Goal: Find contact information: Find contact information

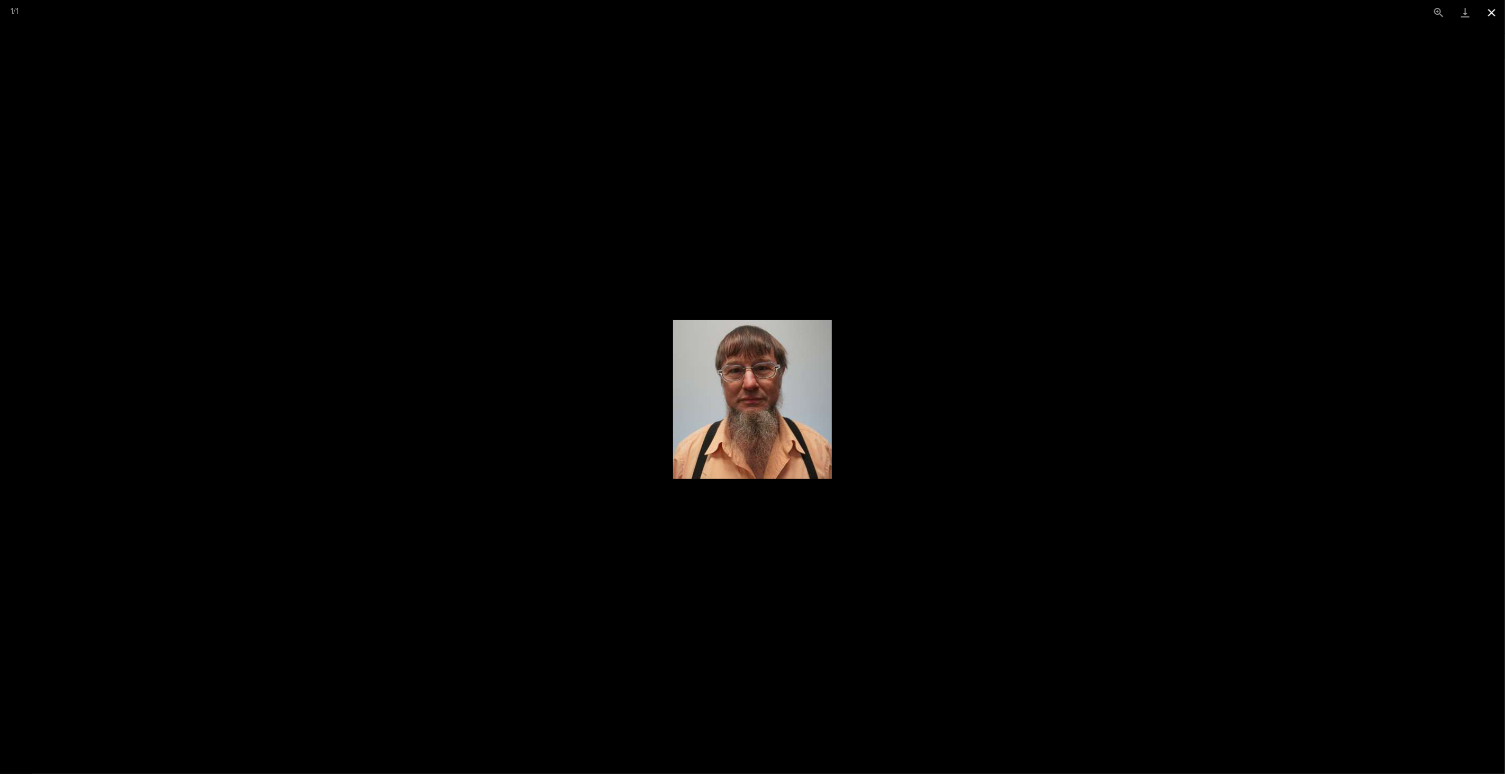
click at [1494, 12] on button "Close gallery" at bounding box center [1491, 12] width 26 height 25
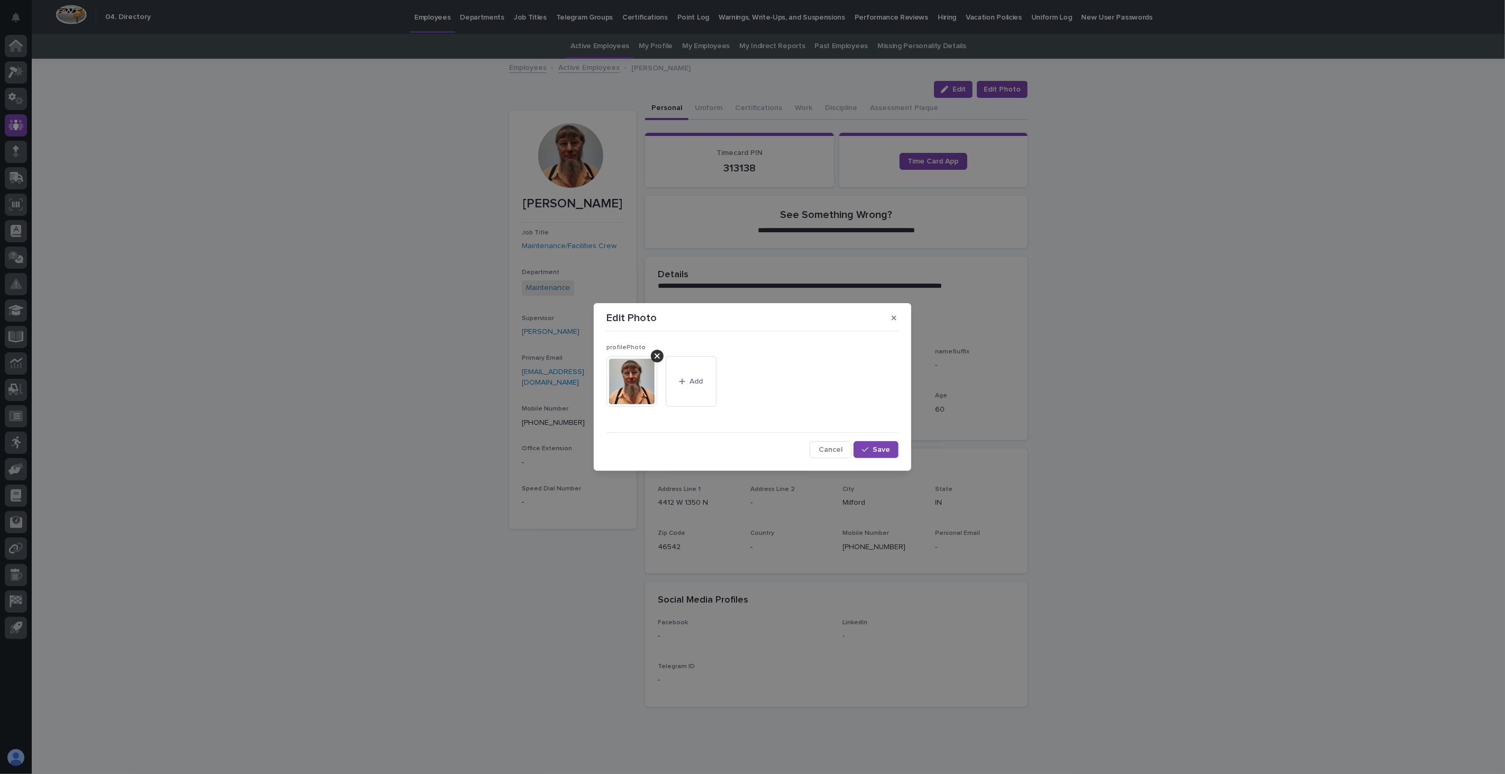
drag, startPoint x: 840, startPoint y: 450, endPoint x: 833, endPoint y: 443, distance: 9.8
click at [840, 450] on span "Cancel" at bounding box center [830, 449] width 24 height 7
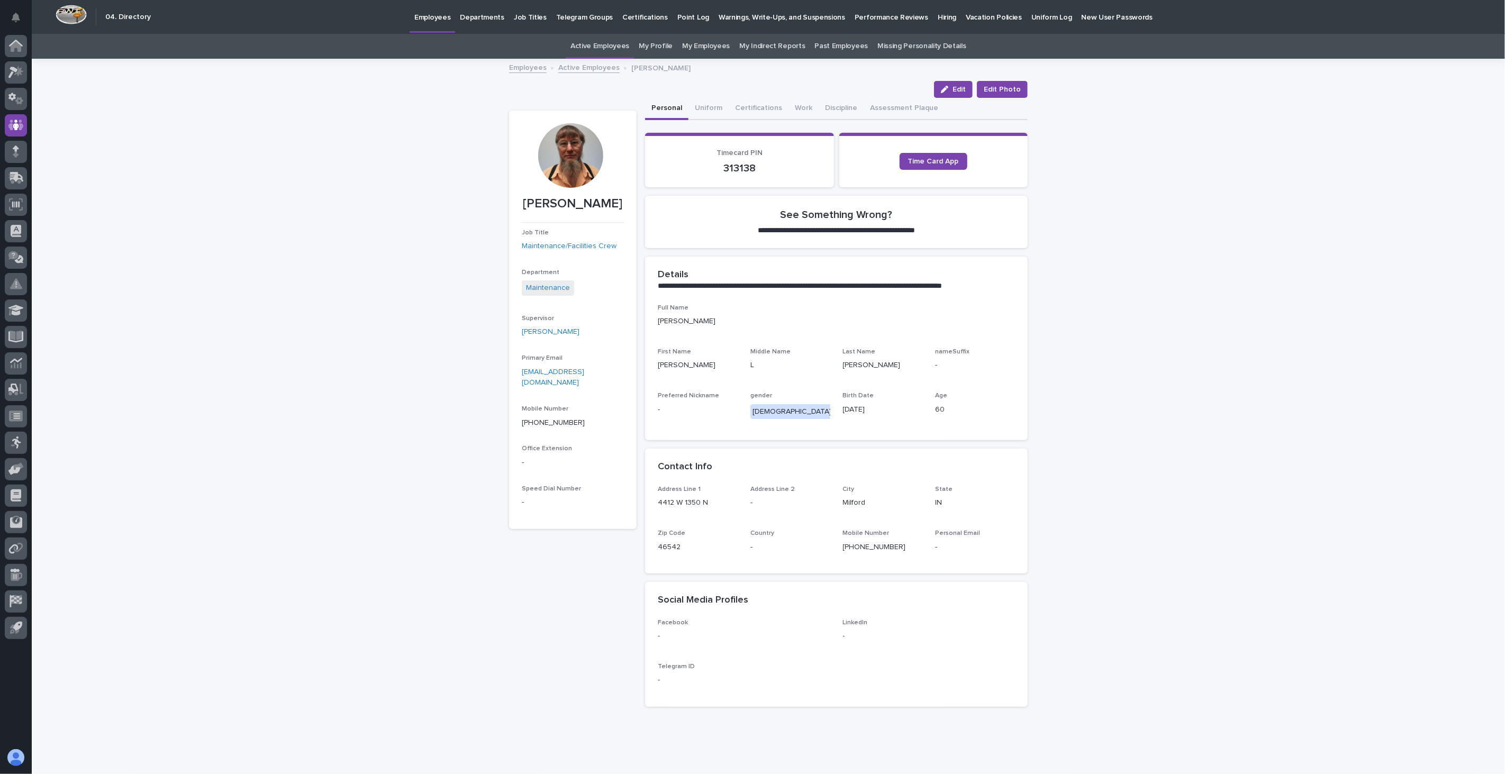
click at [579, 70] on link "Active Employees" at bounding box center [588, 67] width 61 height 12
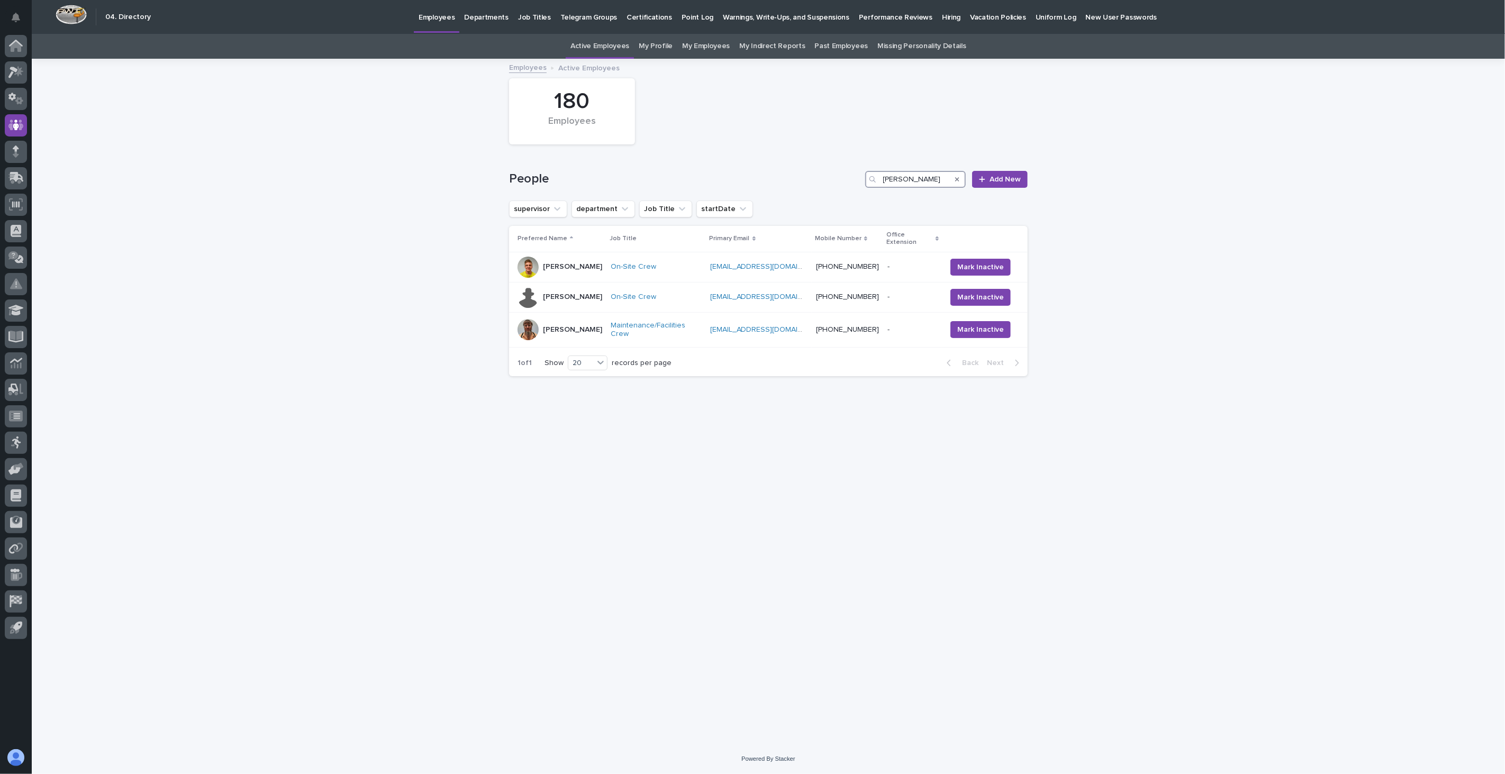
drag, startPoint x: 906, startPoint y: 183, endPoint x: 807, endPoint y: 172, distance: 99.4
click at [807, 172] on div "People [PERSON_NAME] New" at bounding box center [768, 179] width 518 height 17
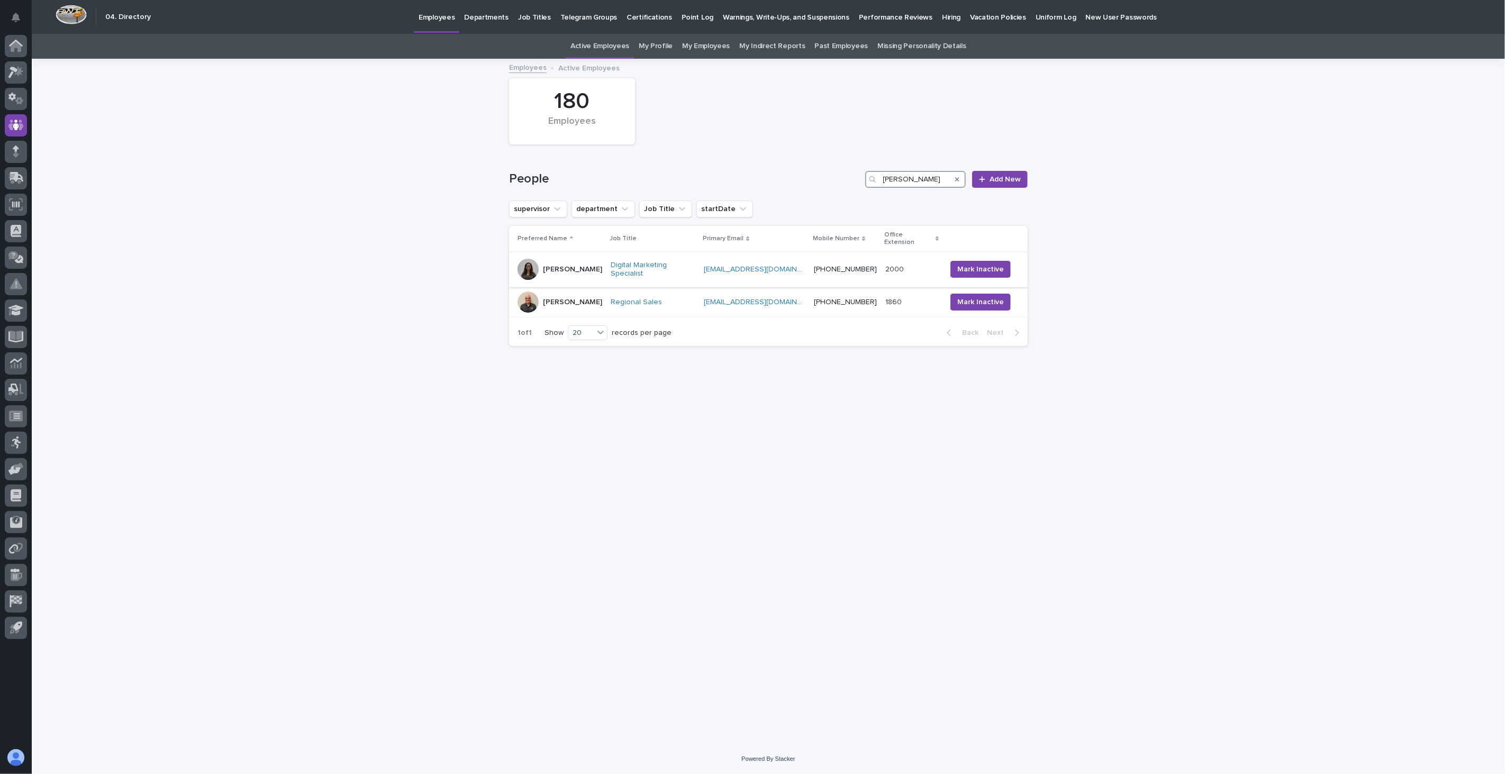
type input "[PERSON_NAME]"
click at [584, 269] on div "[PERSON_NAME]" at bounding box center [559, 269] width 85 height 21
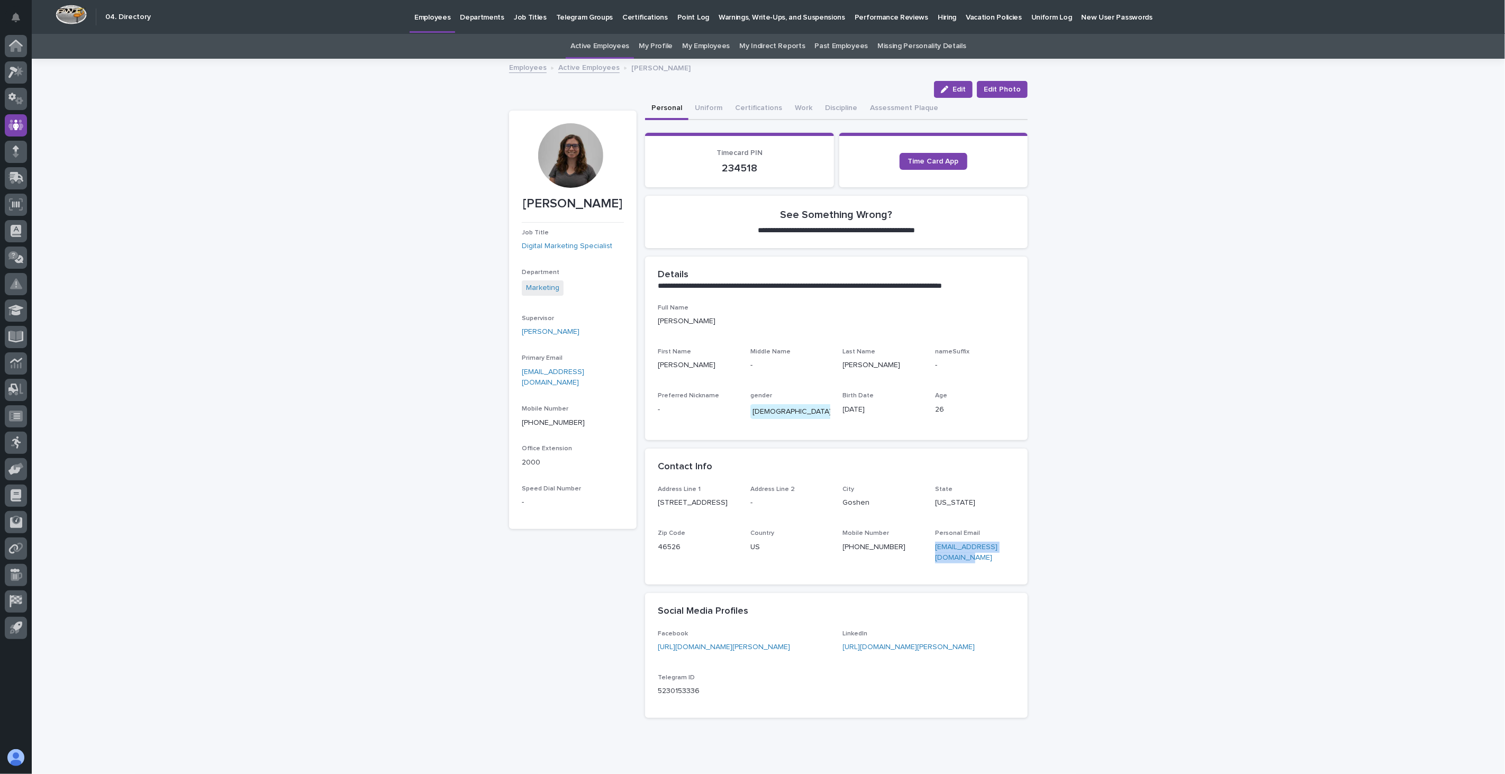
drag, startPoint x: 937, startPoint y: 560, endPoint x: 929, endPoint y: 548, distance: 14.8
click at [929, 548] on div "Address Line 1 [STREET_ADDRESS] Address Line 2 - City [GEOGRAPHIC_DATA] [US_STA…" at bounding box center [836, 529] width 357 height 86
copy link "[EMAIL_ADDRESS][DOMAIN_NAME]"
